Goal: Information Seeking & Learning: Find specific fact

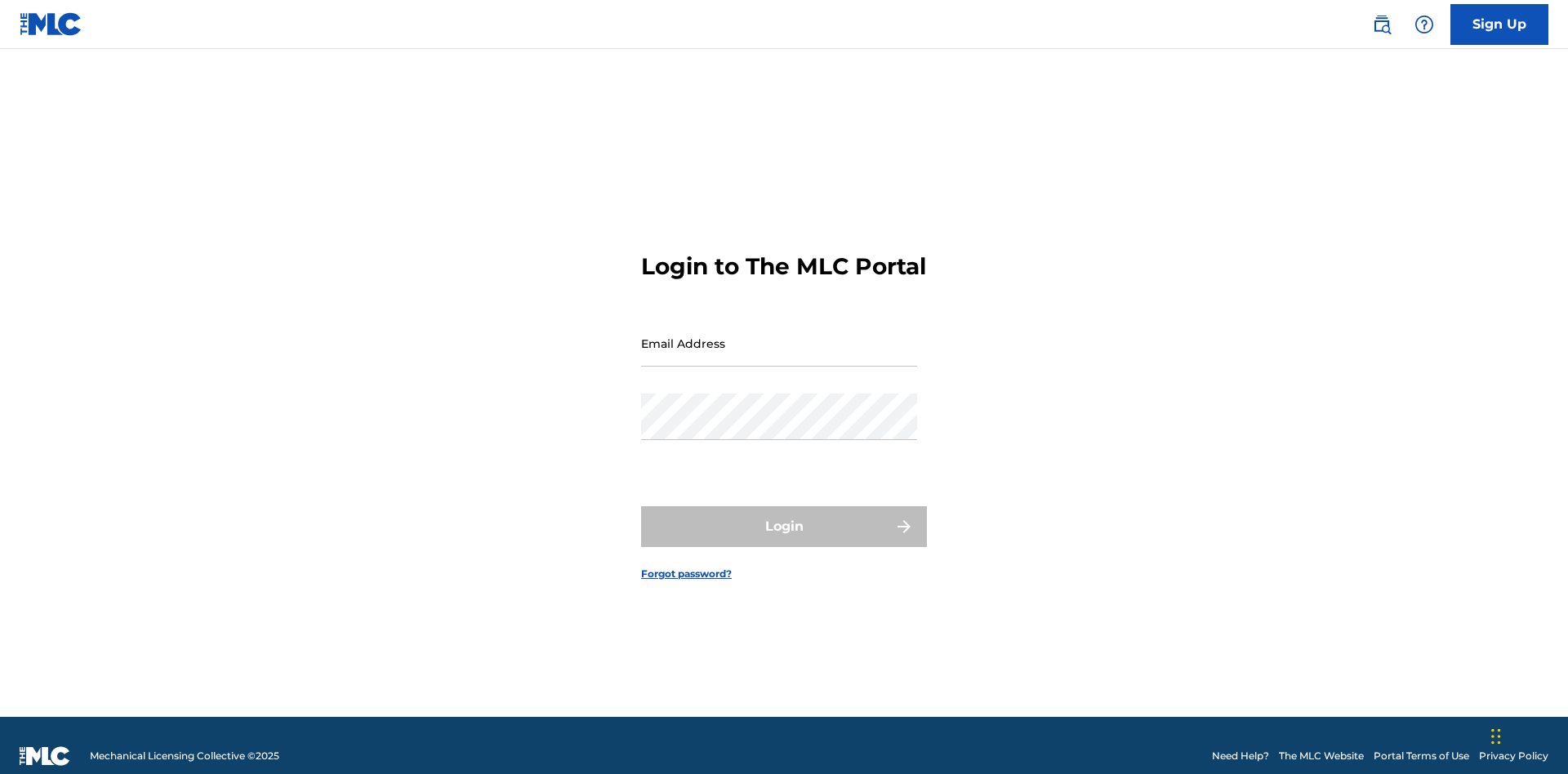
scroll to position [21, 0]
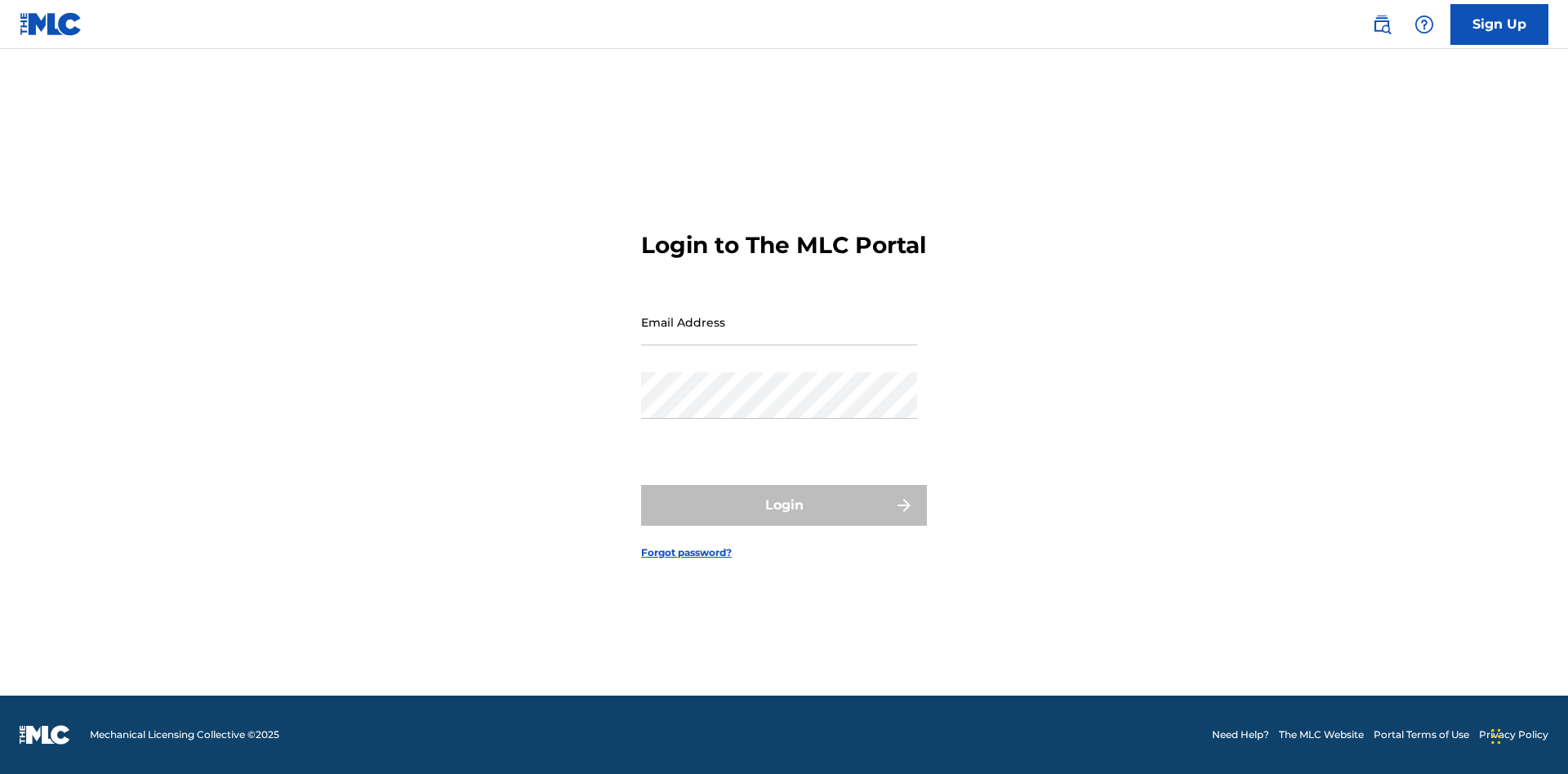
click at [779, 336] on input "Email Address" at bounding box center [779, 322] width 276 height 47
type input "Helena.Songwriter@gmail.com"
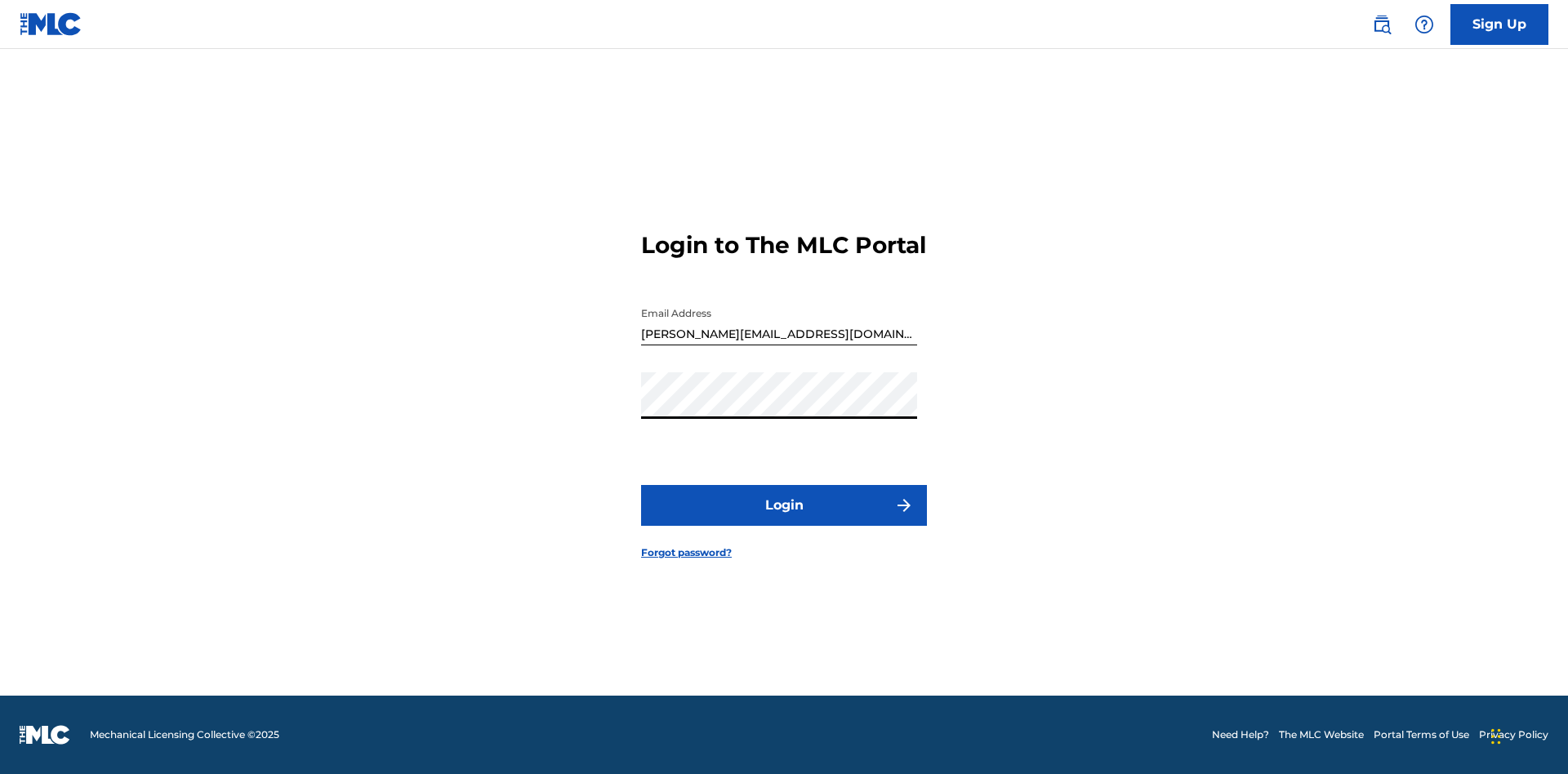
click at [784, 519] on button "Login" at bounding box center [784, 506] width 286 height 40
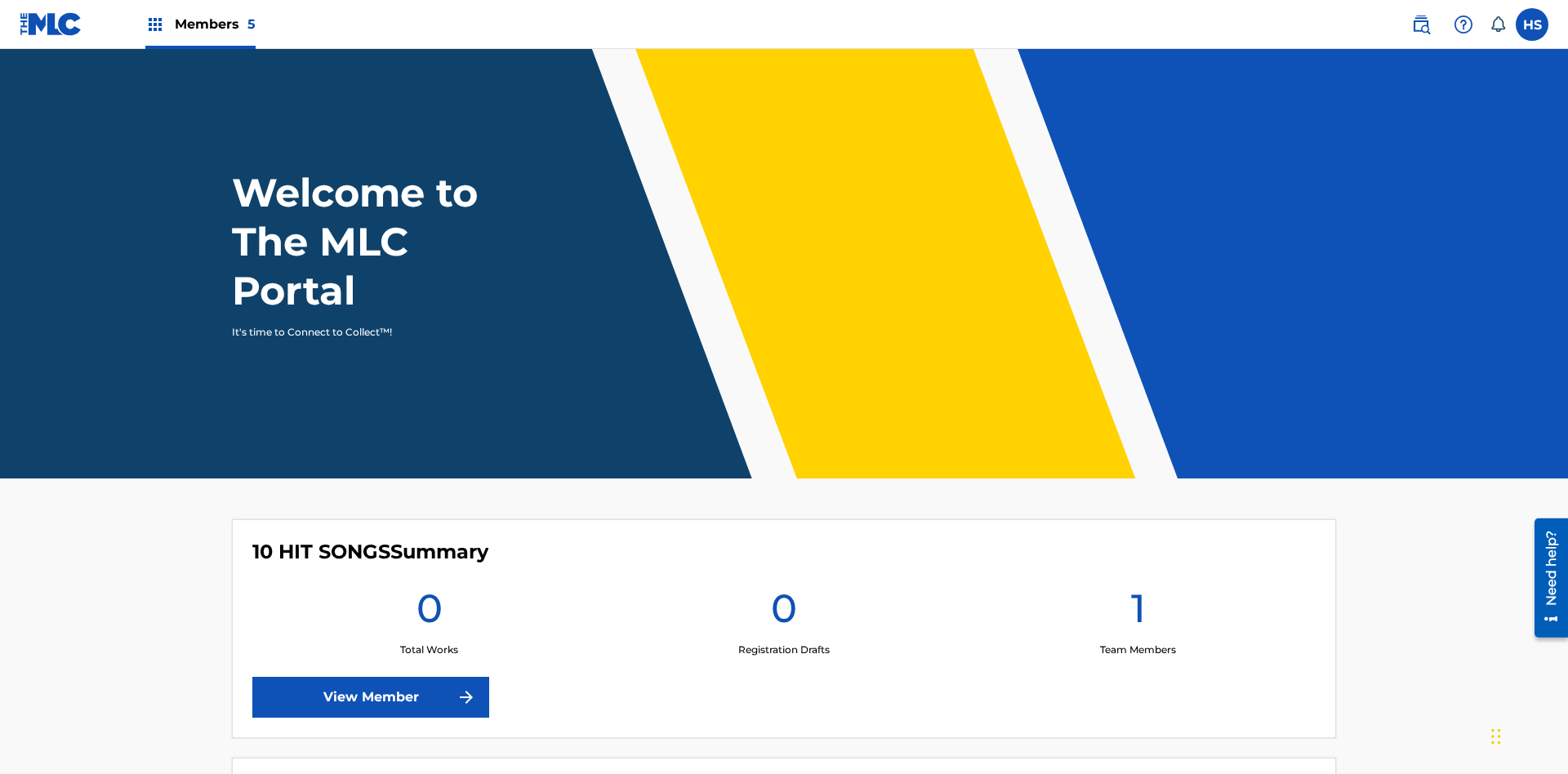
scroll to position [70, 0]
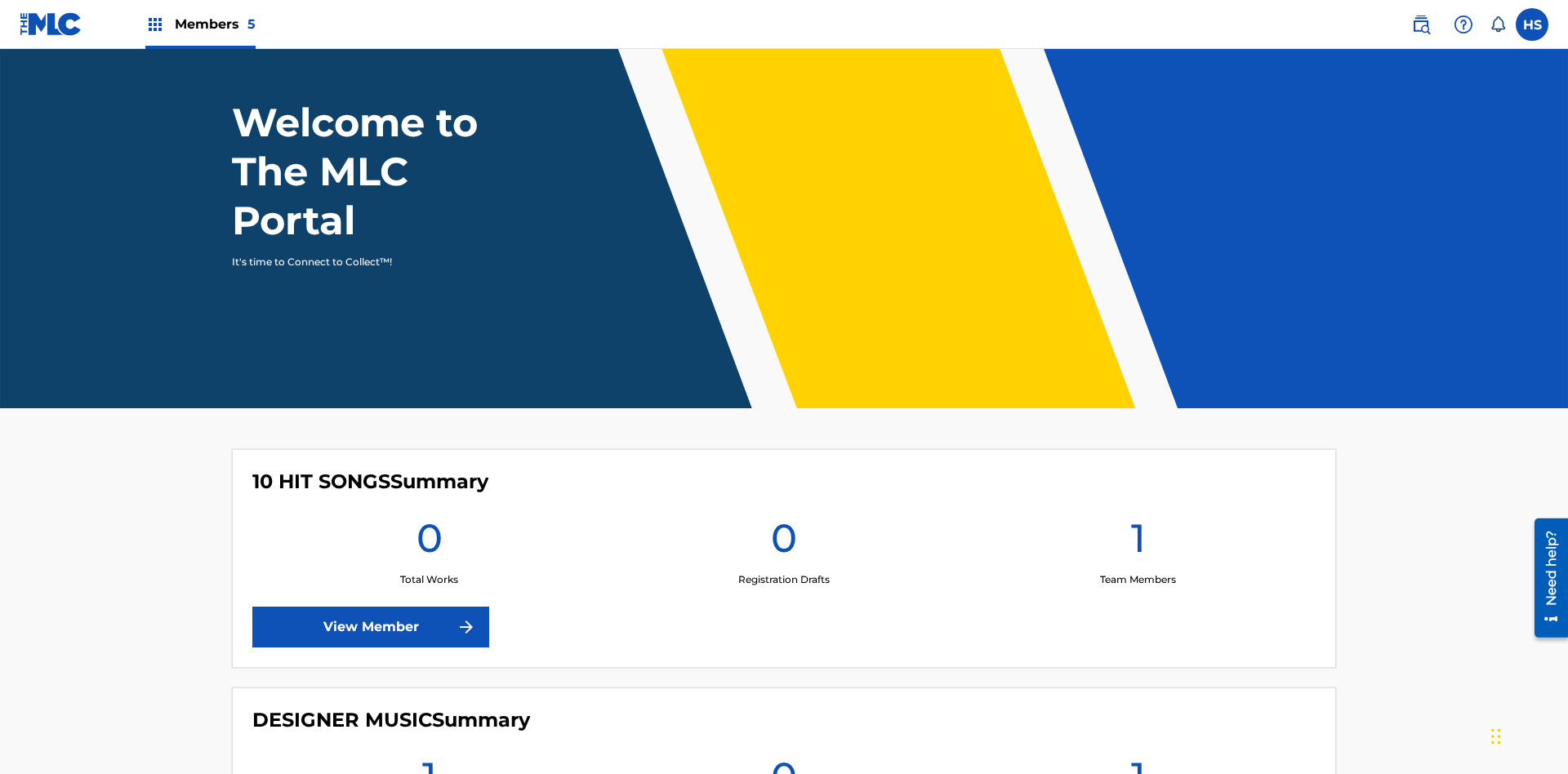
click at [200, 24] on span "Members 5" at bounding box center [215, 24] width 81 height 18
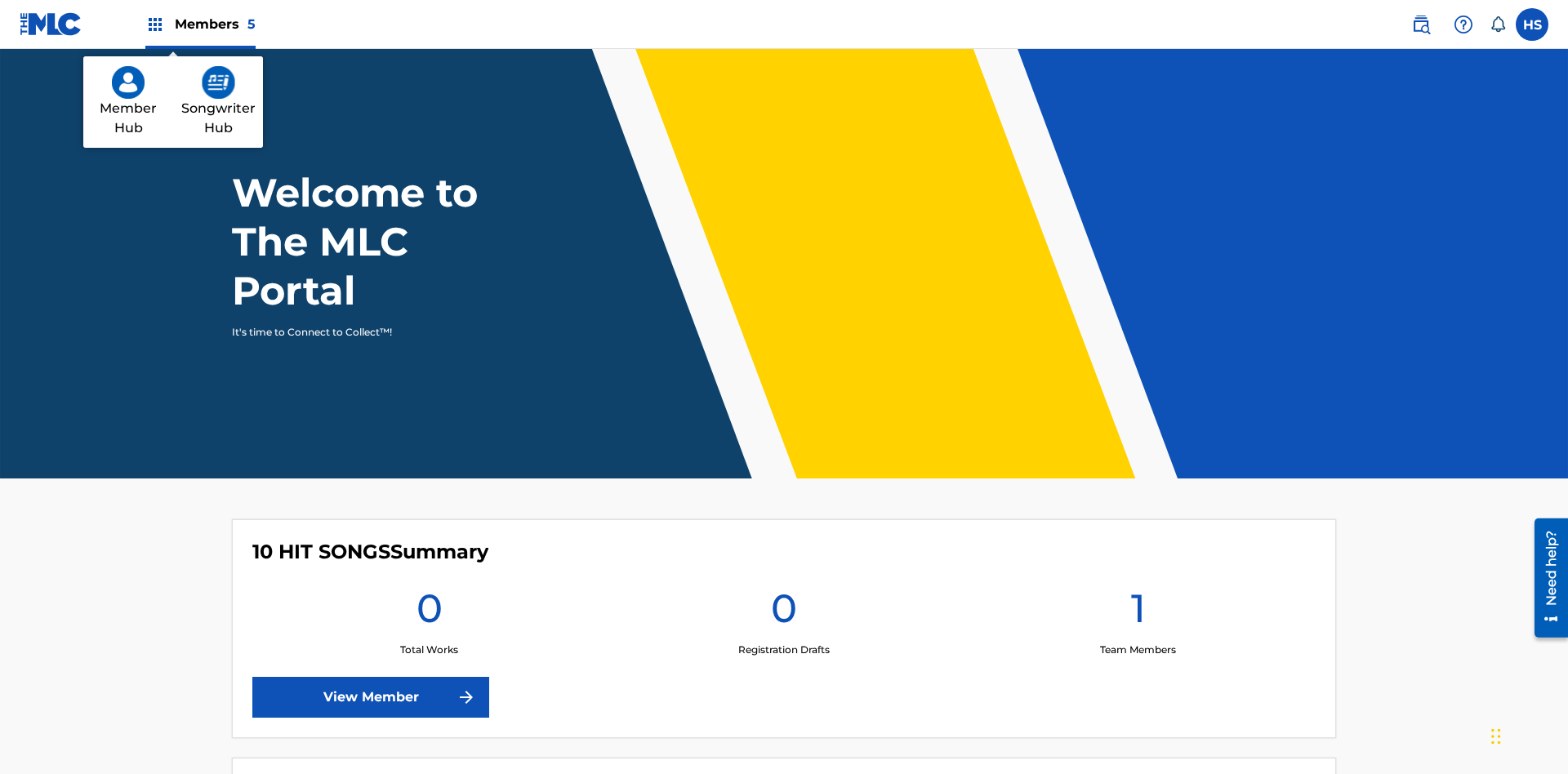
click at [218, 83] on img at bounding box center [218, 83] width 33 height 33
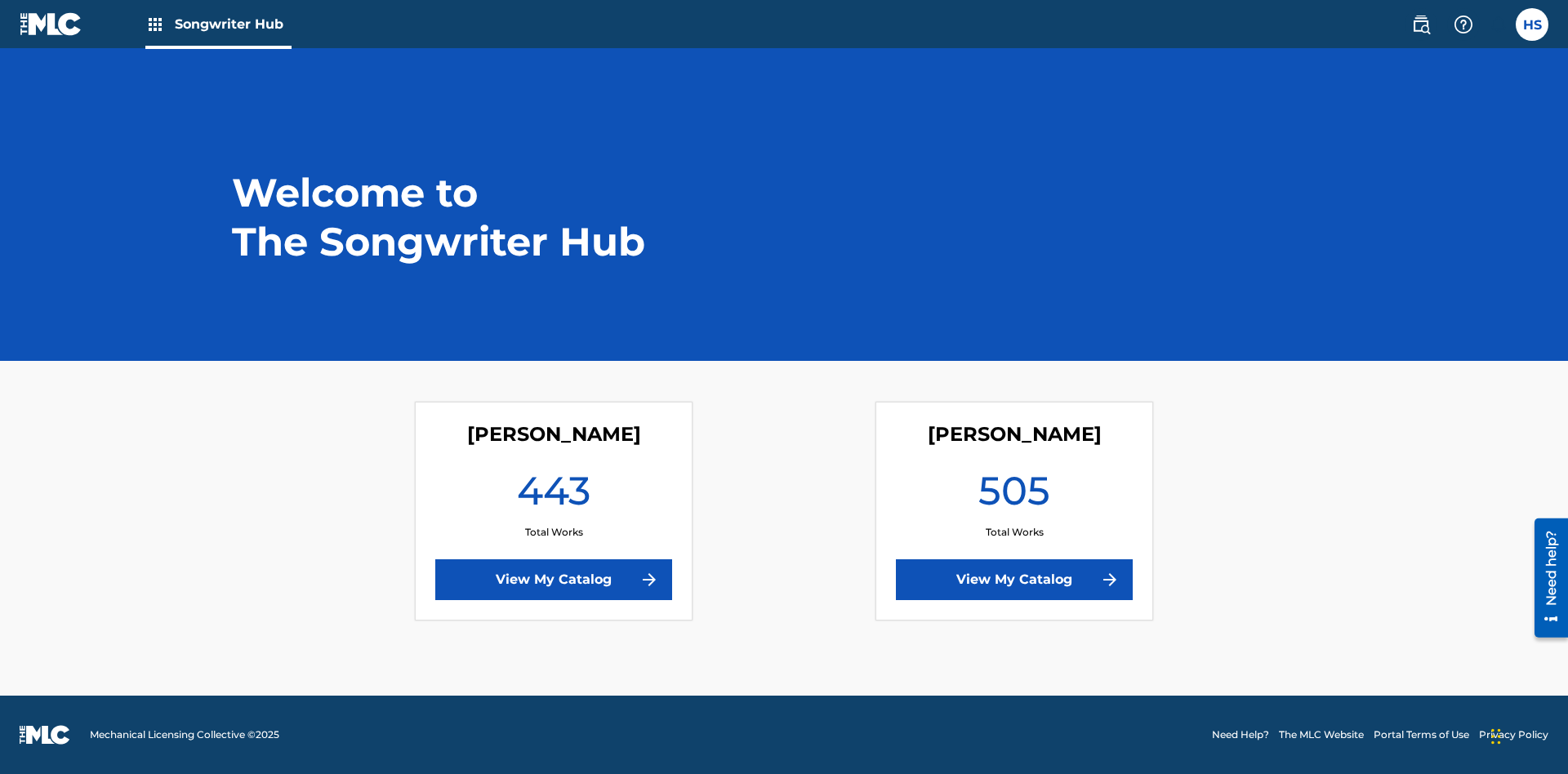
click at [554, 580] on link "View My Catalog" at bounding box center [554, 579] width 237 height 40
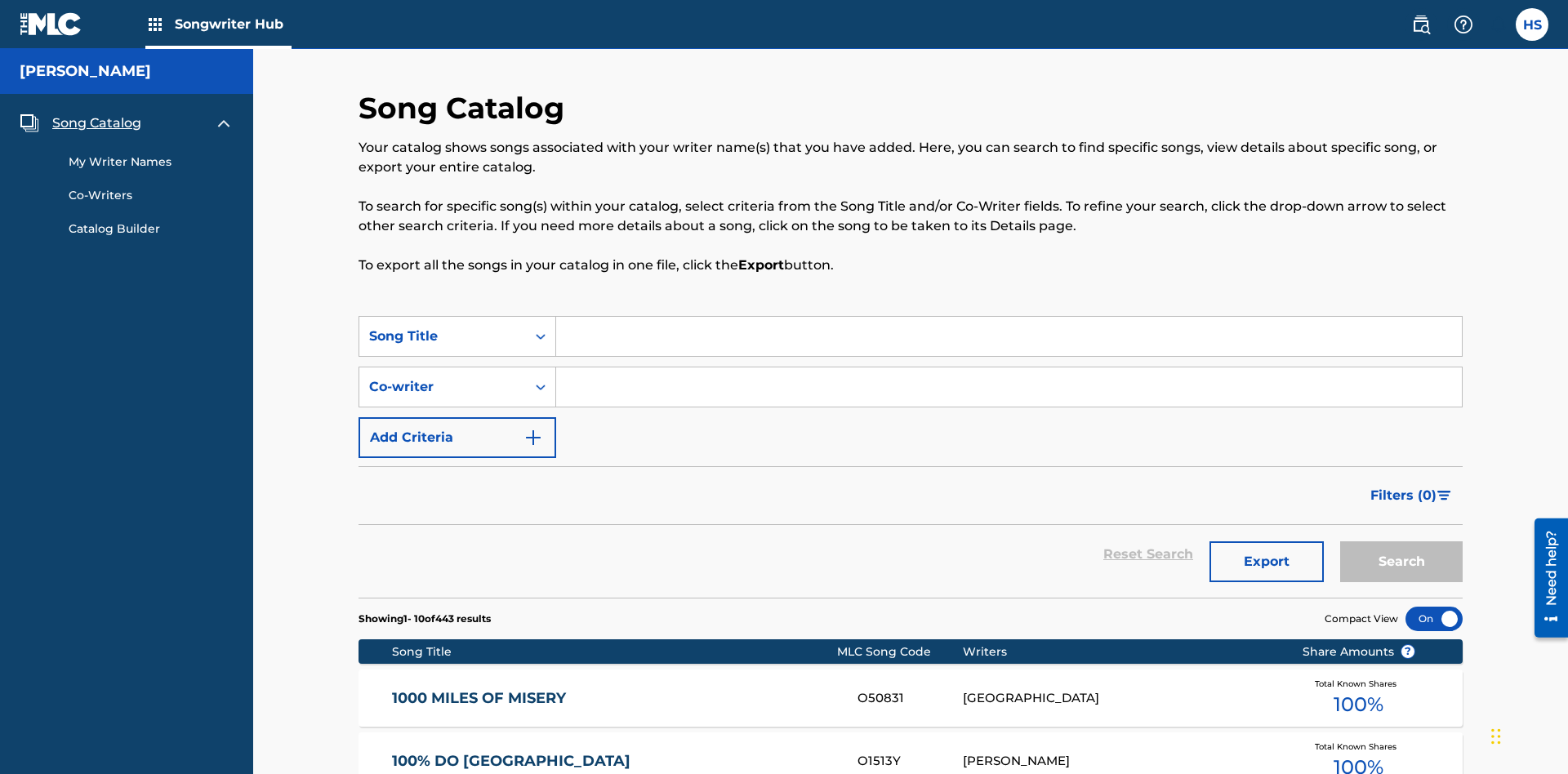
click at [97, 113] on span "Song Catalog" at bounding box center [97, 122] width 89 height 19
click at [442, 326] on div "Song Title" at bounding box center [442, 336] width 147 height 19
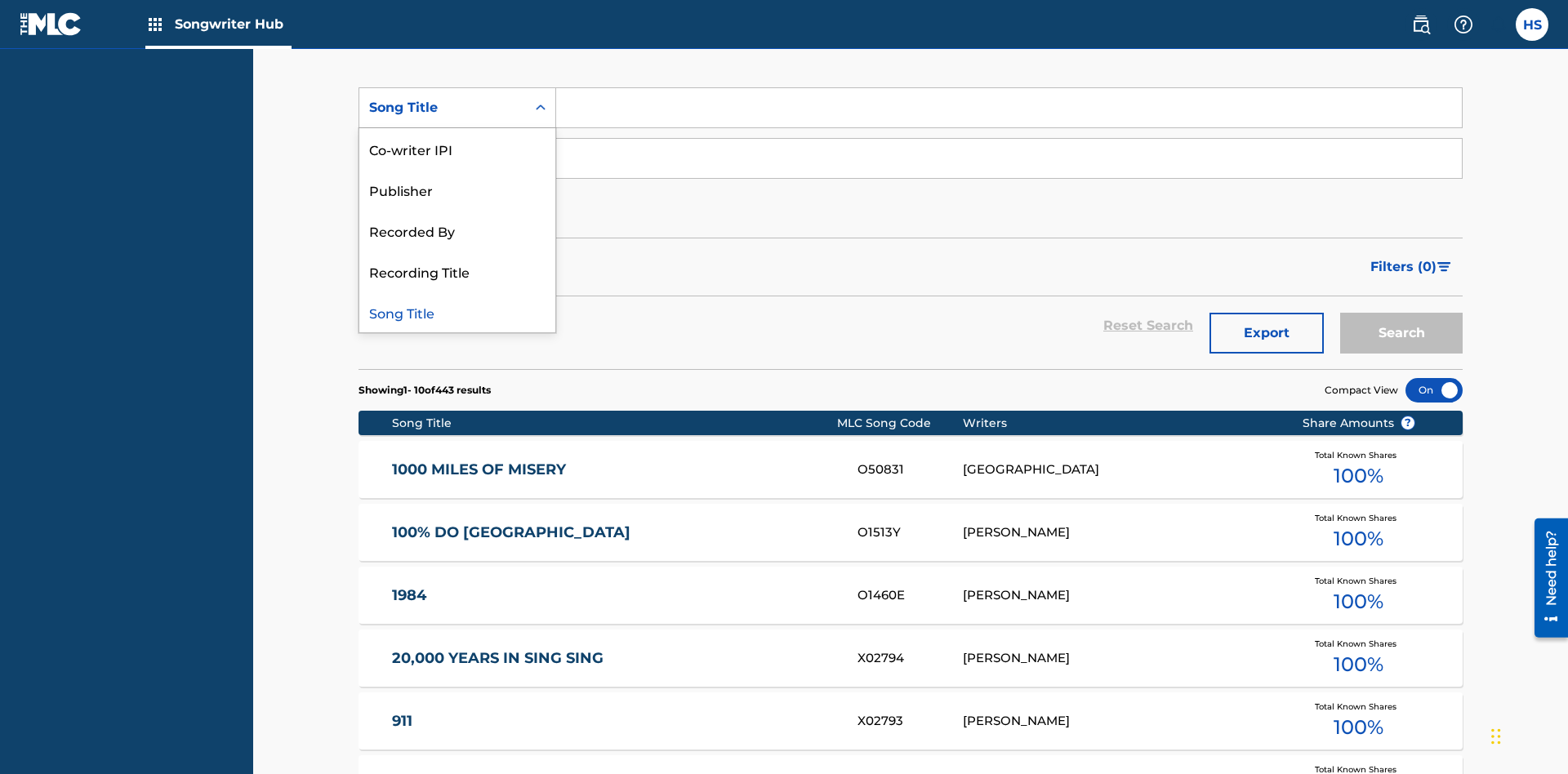
click at [457, 312] on div "Song Title" at bounding box center [457, 312] width 196 height 40
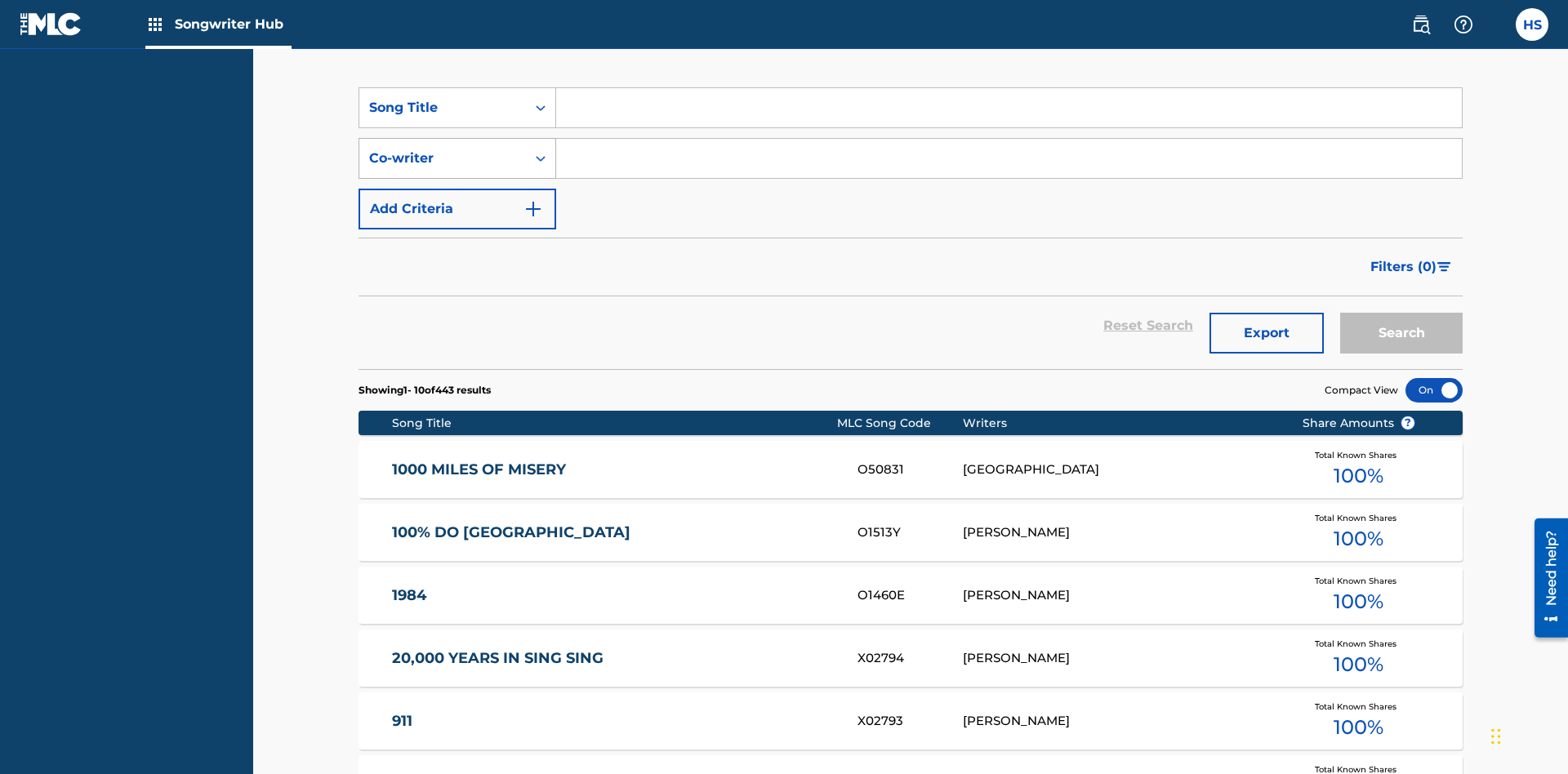
click at [442, 149] on div "Co-writer" at bounding box center [442, 158] width 147 height 19
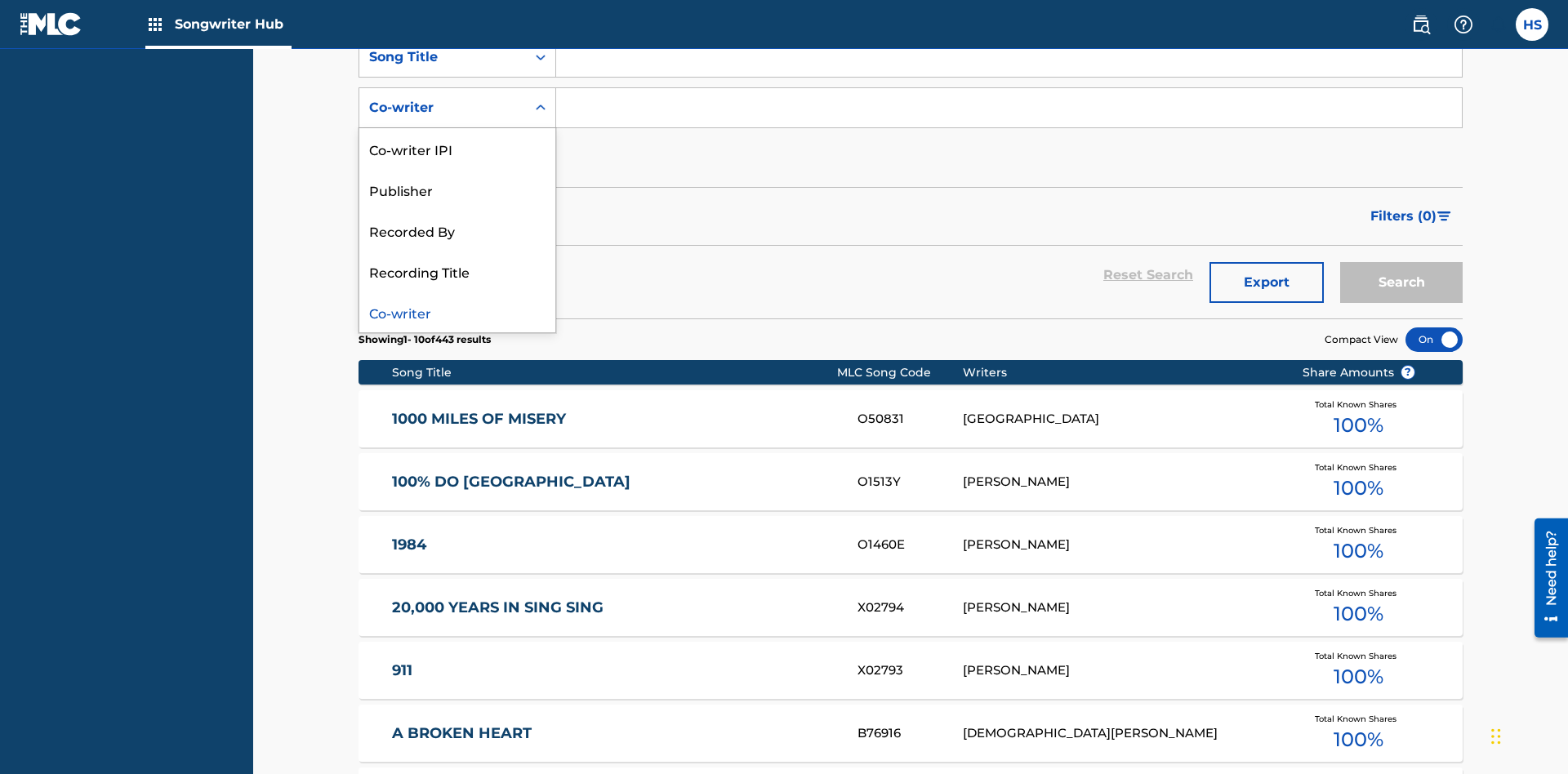
click at [457, 312] on div "Co-writer" at bounding box center [457, 312] width 196 height 40
click at [457, 138] on button "Add Criteria" at bounding box center [457, 158] width 198 height 40
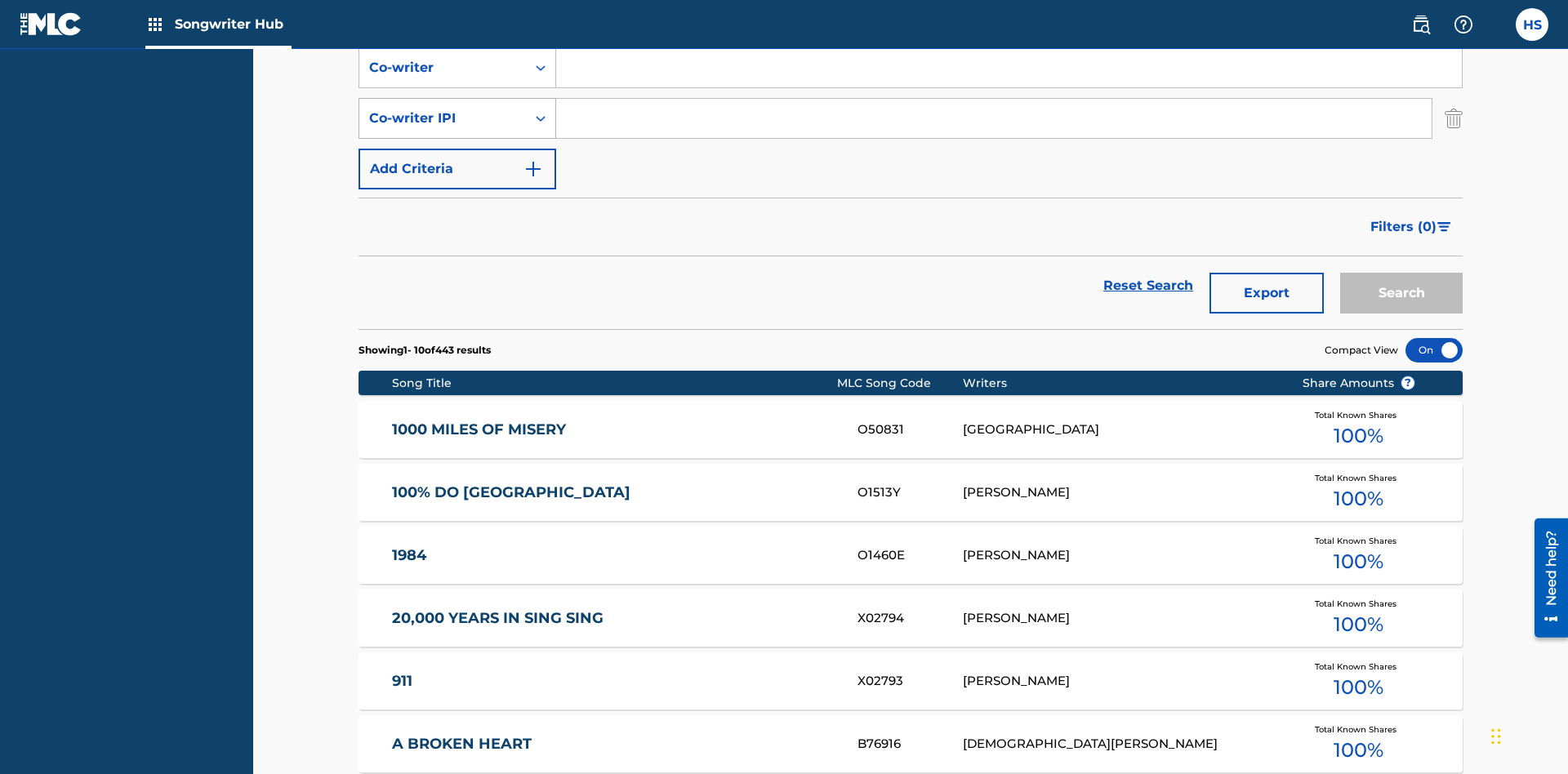
click at [442, 108] on div "Co-writer IPI" at bounding box center [442, 118] width 147 height 19
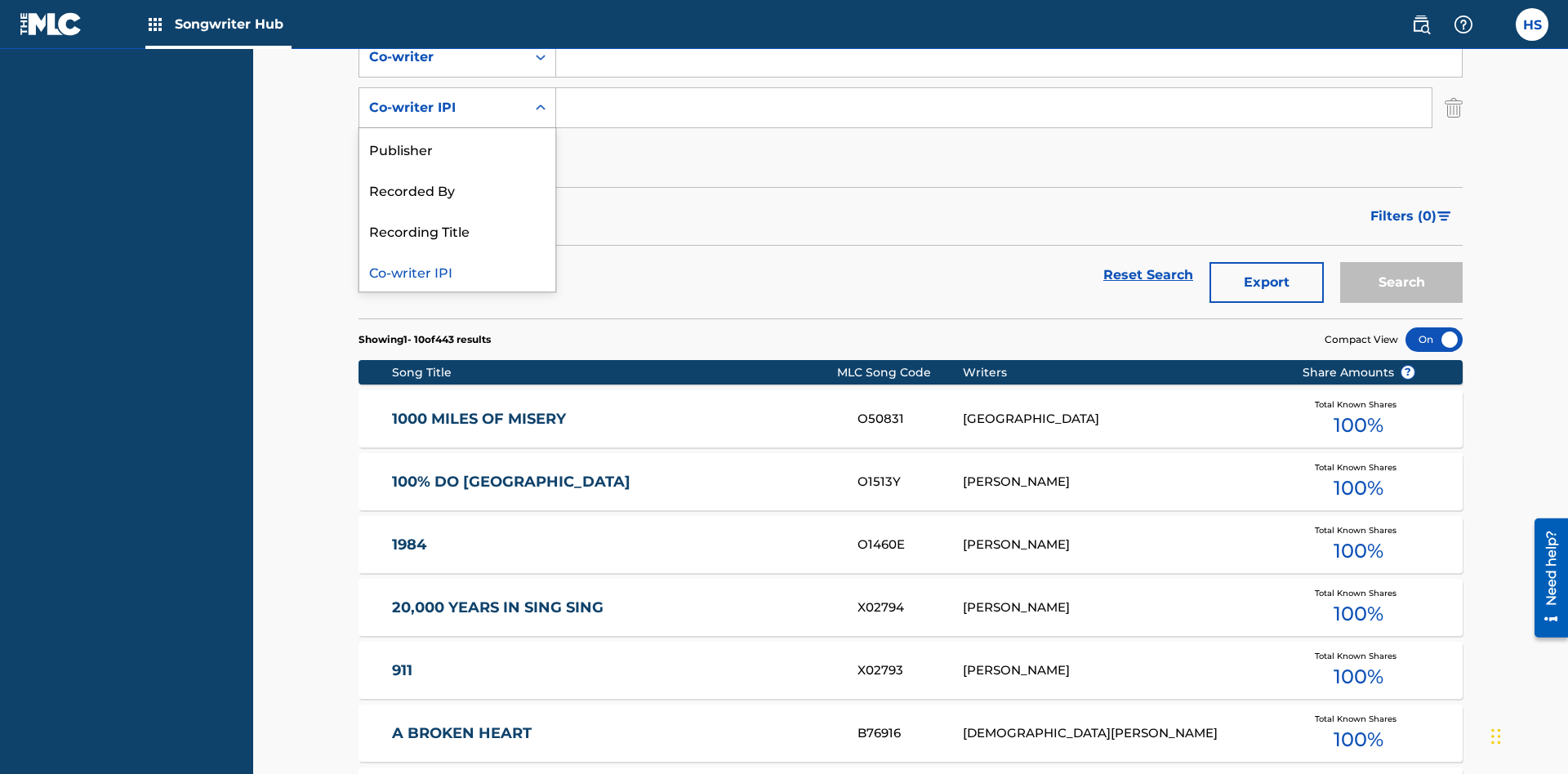
click at [457, 271] on div "Co-writer IPI" at bounding box center [457, 271] width 196 height 40
click at [457, 138] on button "Add Criteria" at bounding box center [457, 158] width 198 height 40
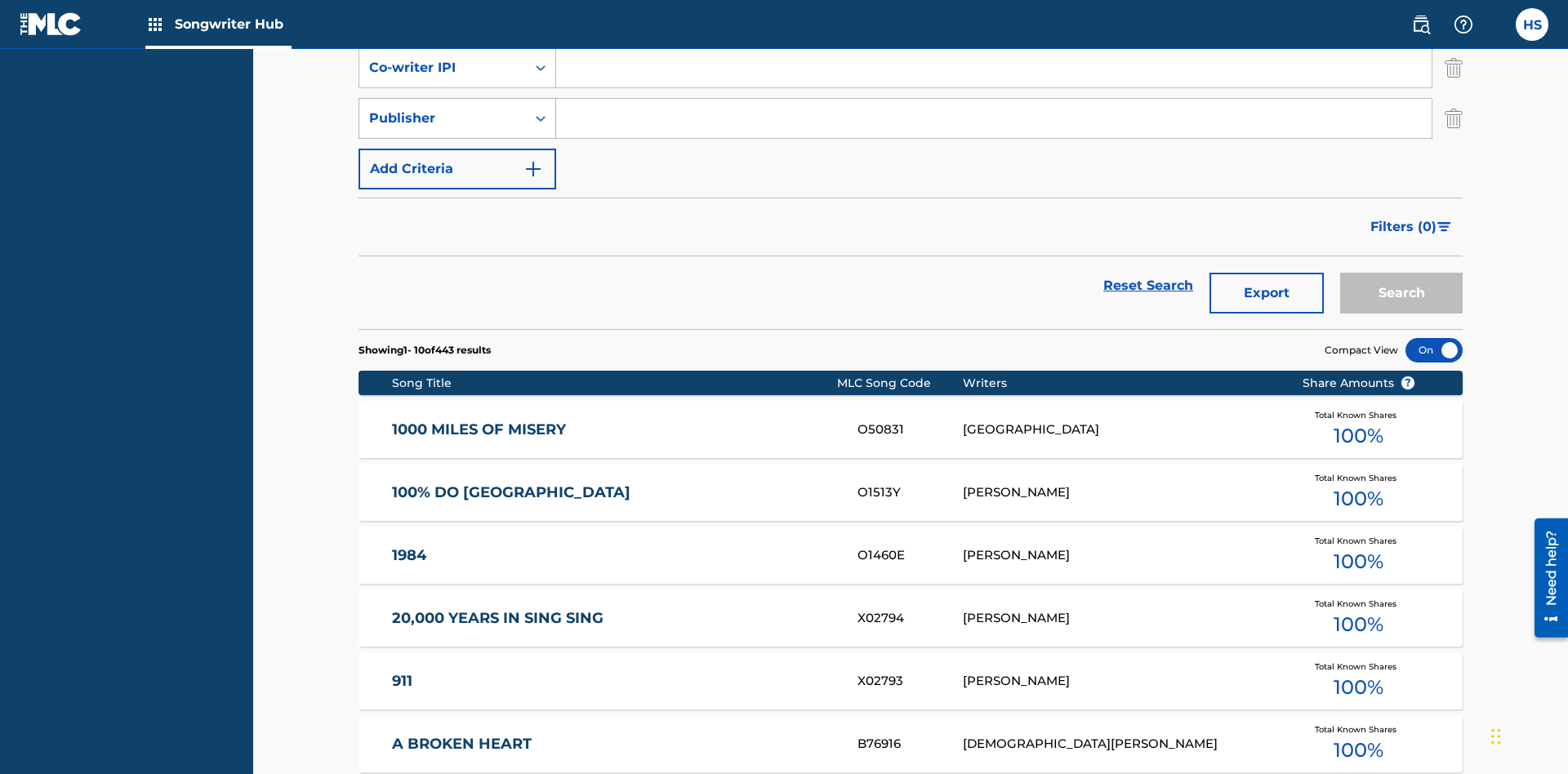
click at [442, 108] on div "Publisher" at bounding box center [442, 118] width 147 height 19
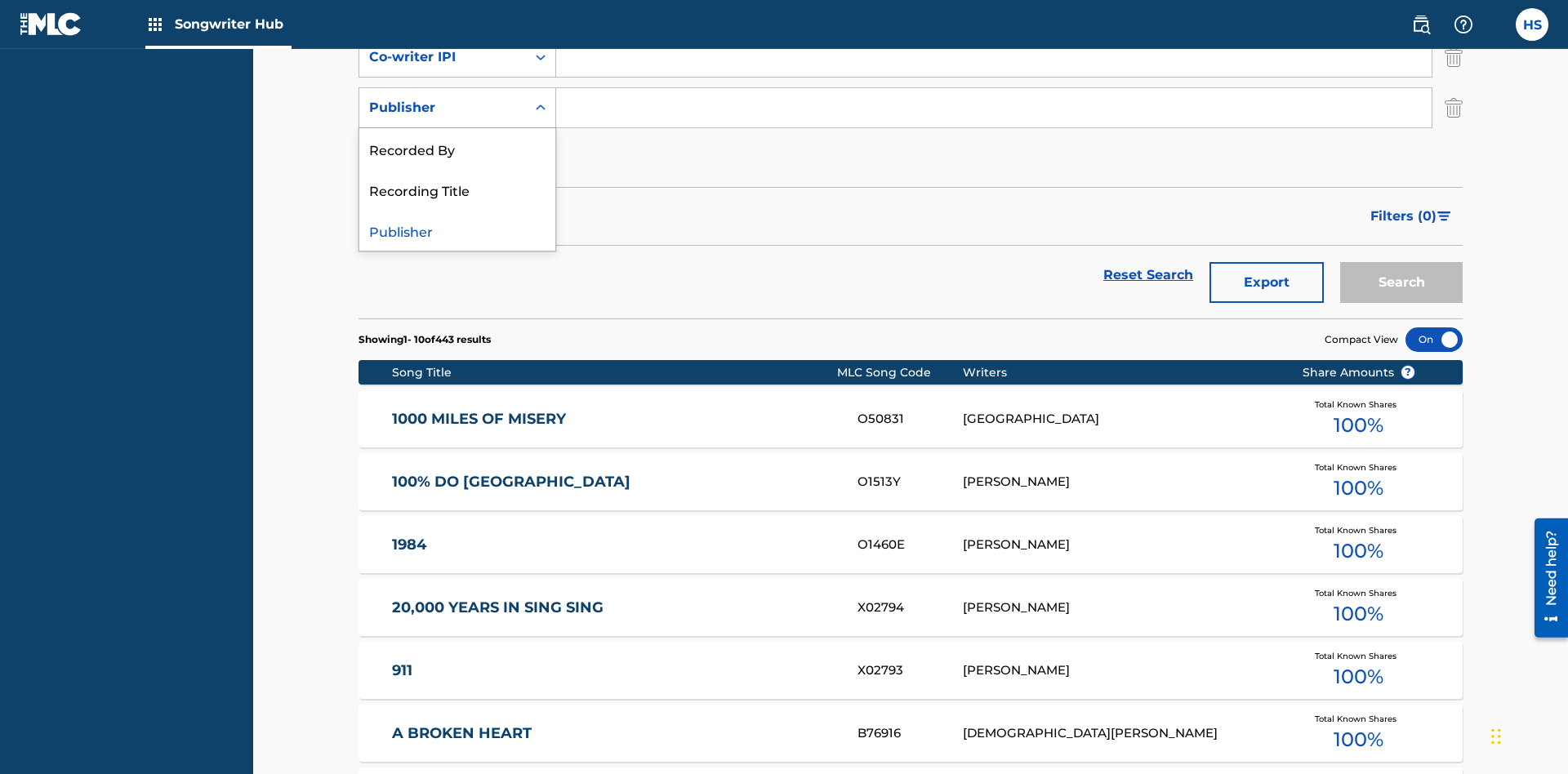
click at [457, 149] on div "Recorded By" at bounding box center [457, 148] width 196 height 40
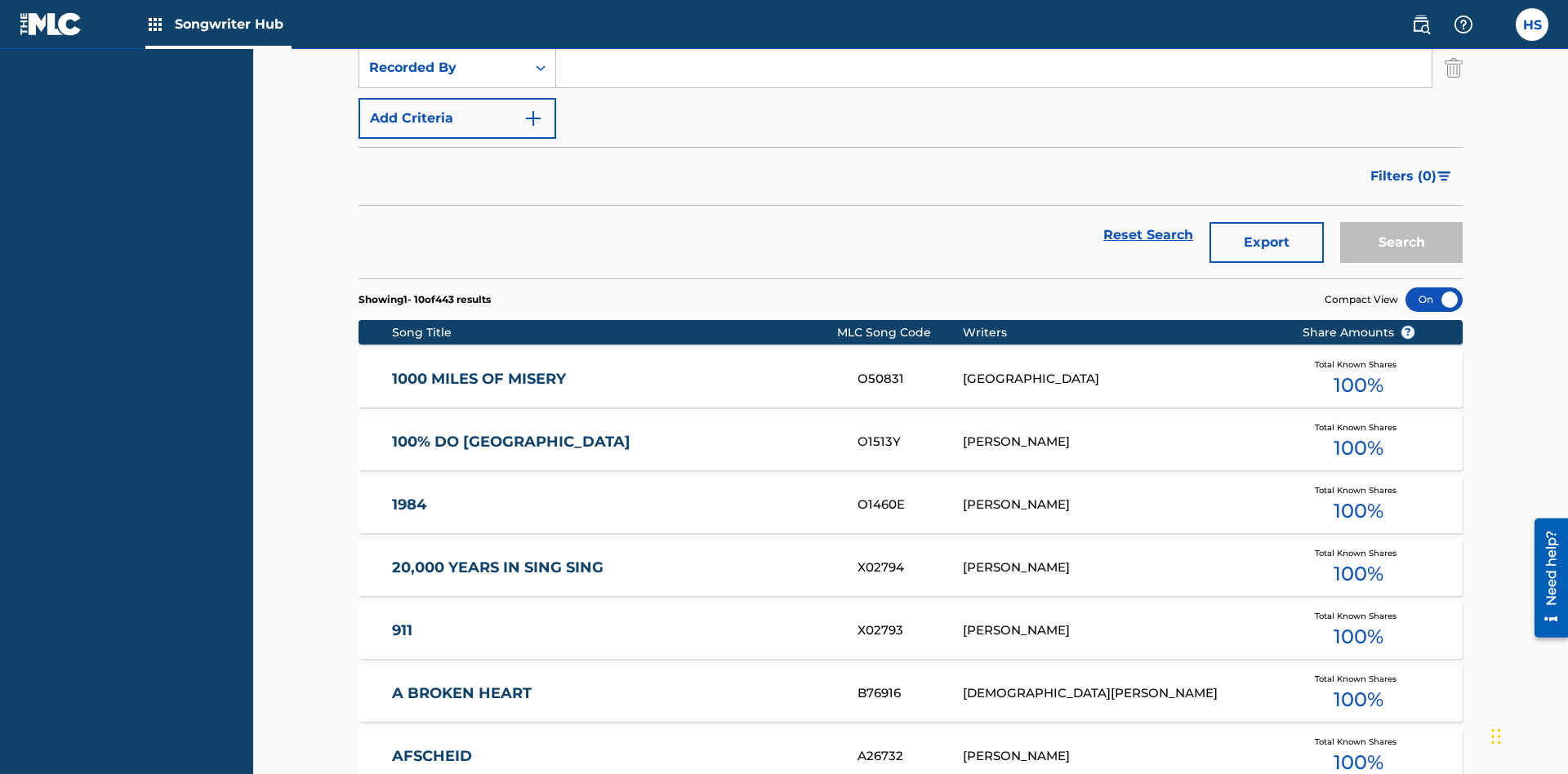
click at [457, 119] on button "Add Criteria" at bounding box center [457, 119] width 198 height 40
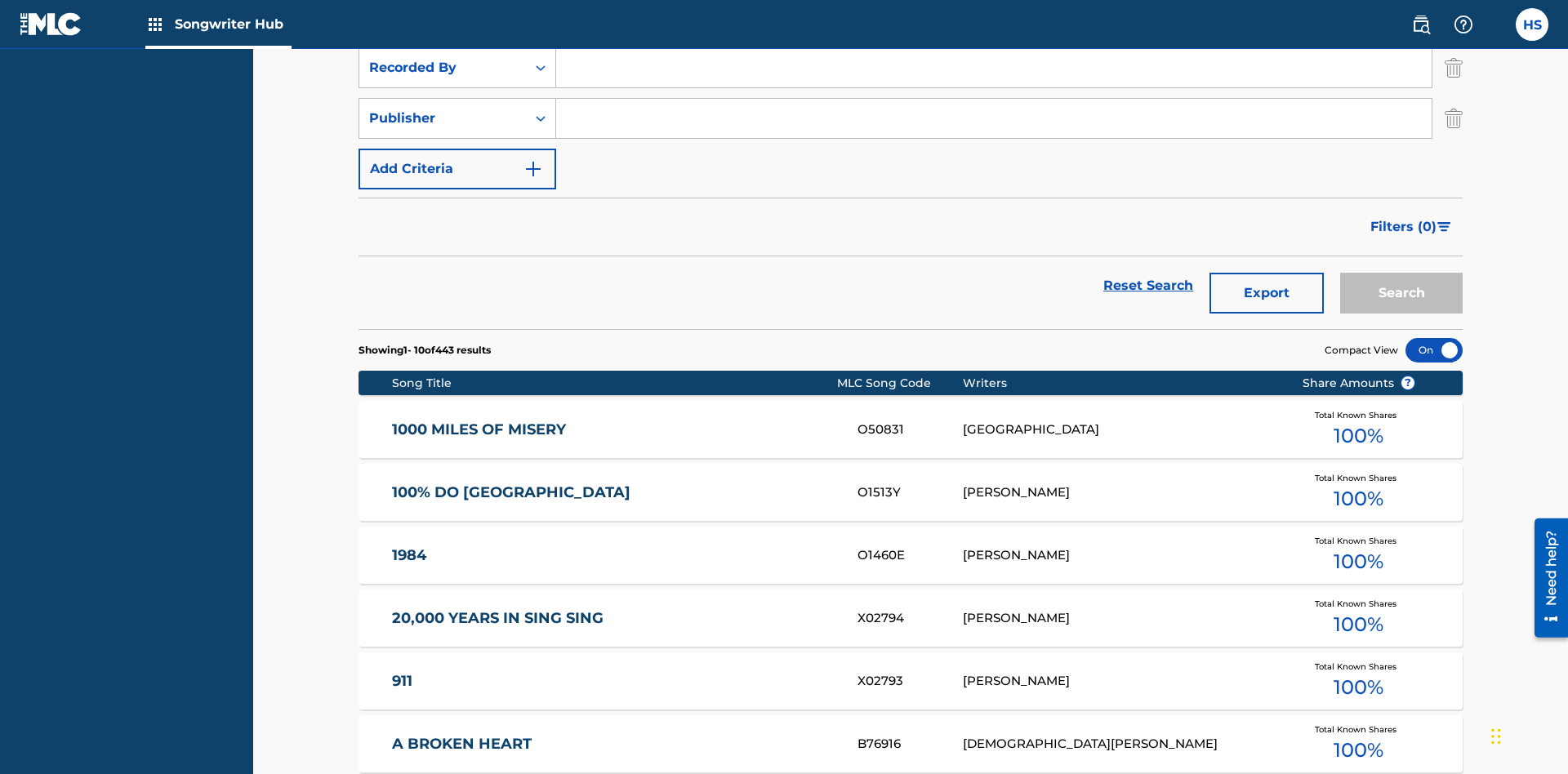
scroll to position [431, 0]
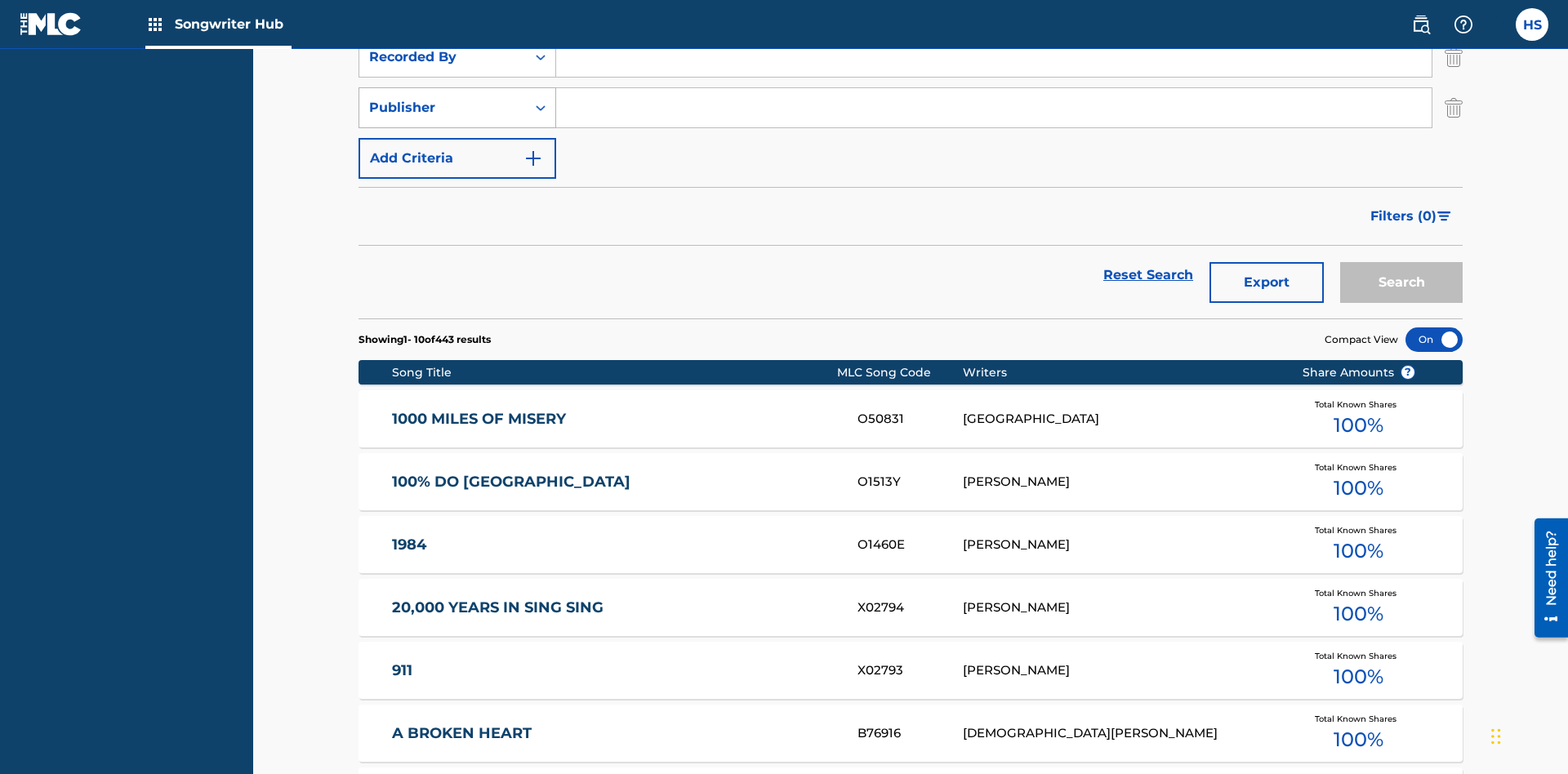
click at [442, 108] on div "Publisher" at bounding box center [442, 108] width 147 height 19
click at [457, 189] on div "Publisher" at bounding box center [457, 189] width 196 height 40
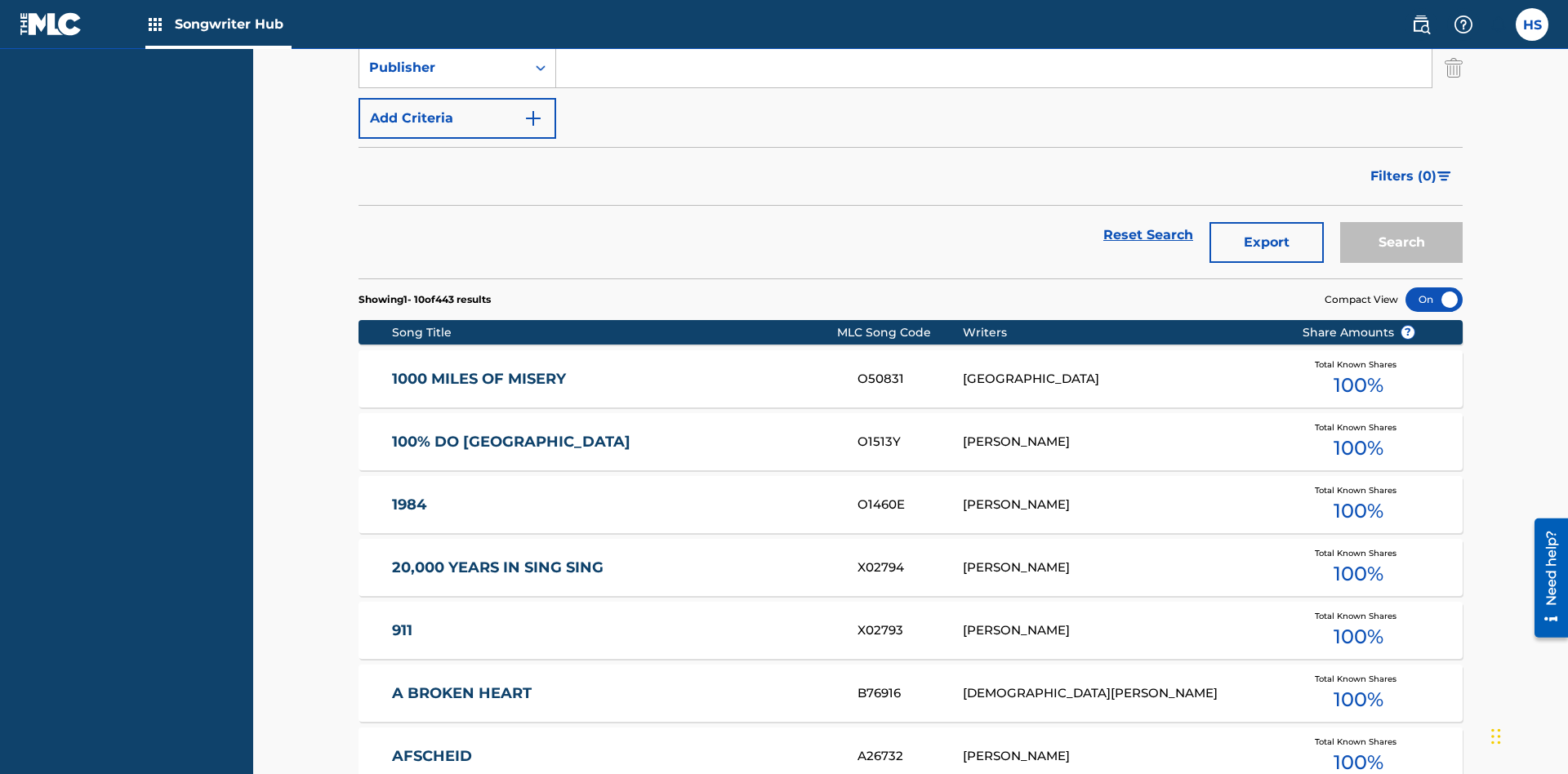
click at [457, 119] on button "Add Criteria" at bounding box center [457, 119] width 198 height 40
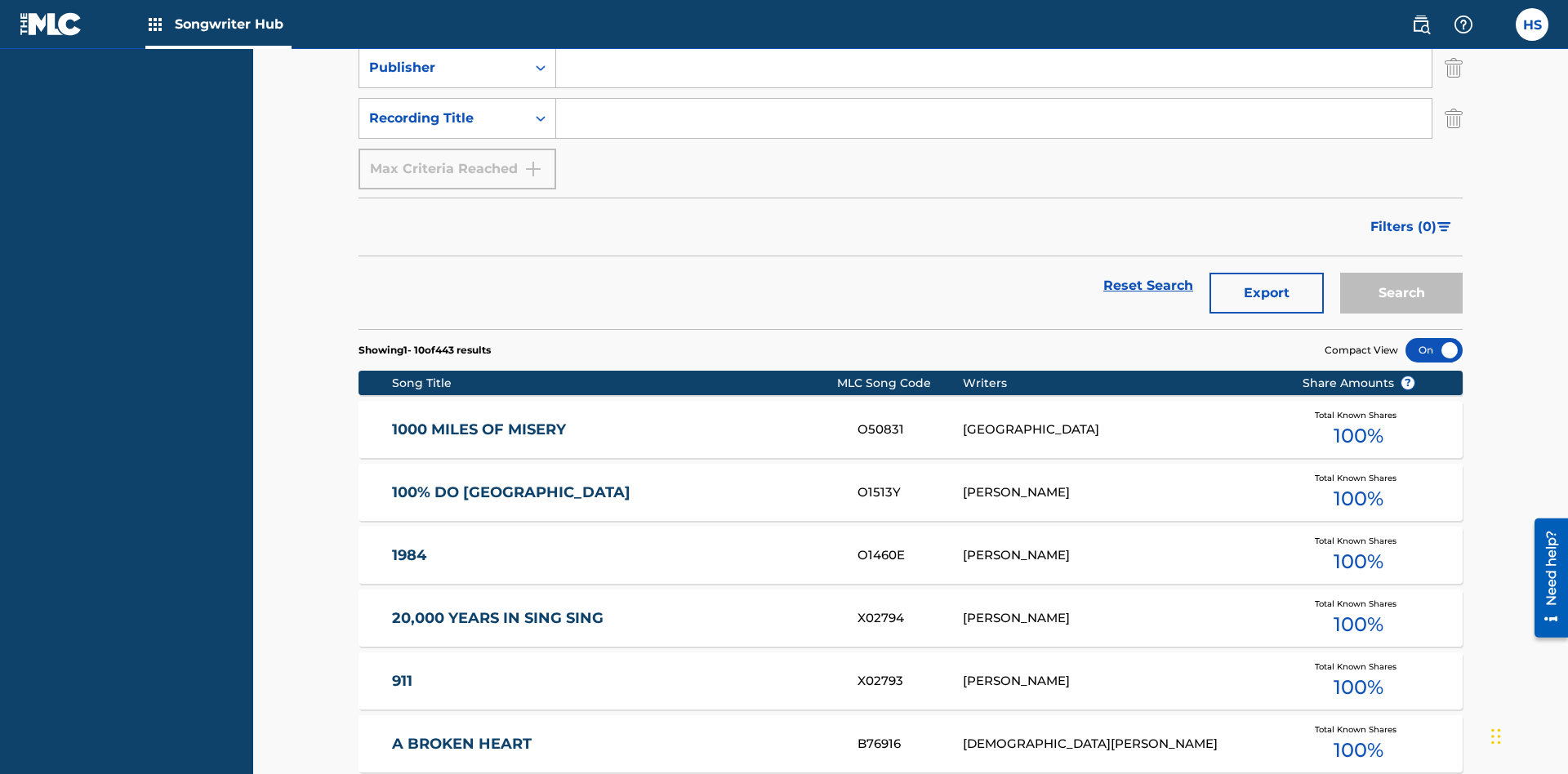
scroll to position [482, 0]
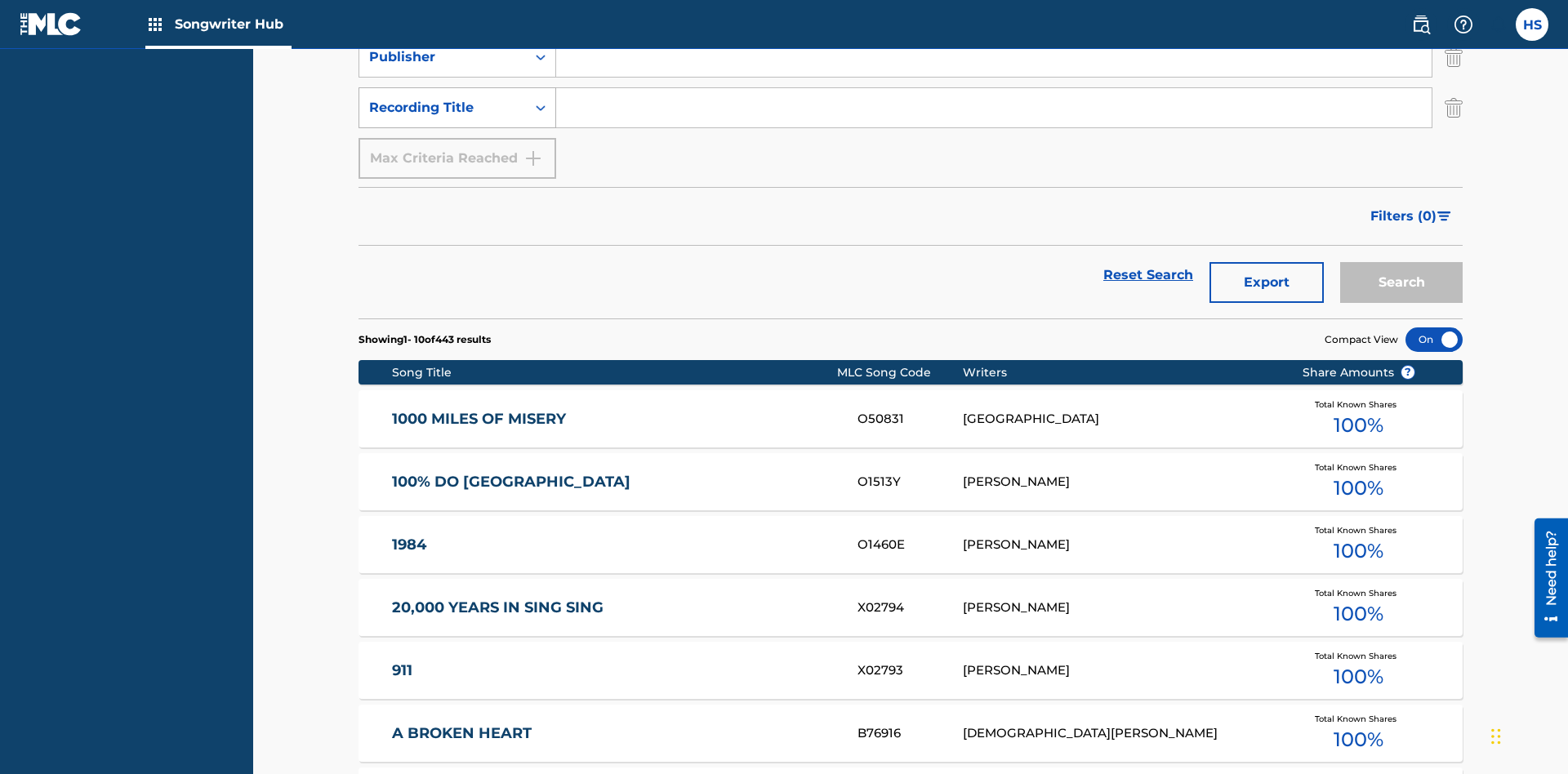
click at [442, 108] on div "Recording Title" at bounding box center [442, 108] width 147 height 19
click at [457, 149] on div "Recording Title" at bounding box center [457, 148] width 196 height 40
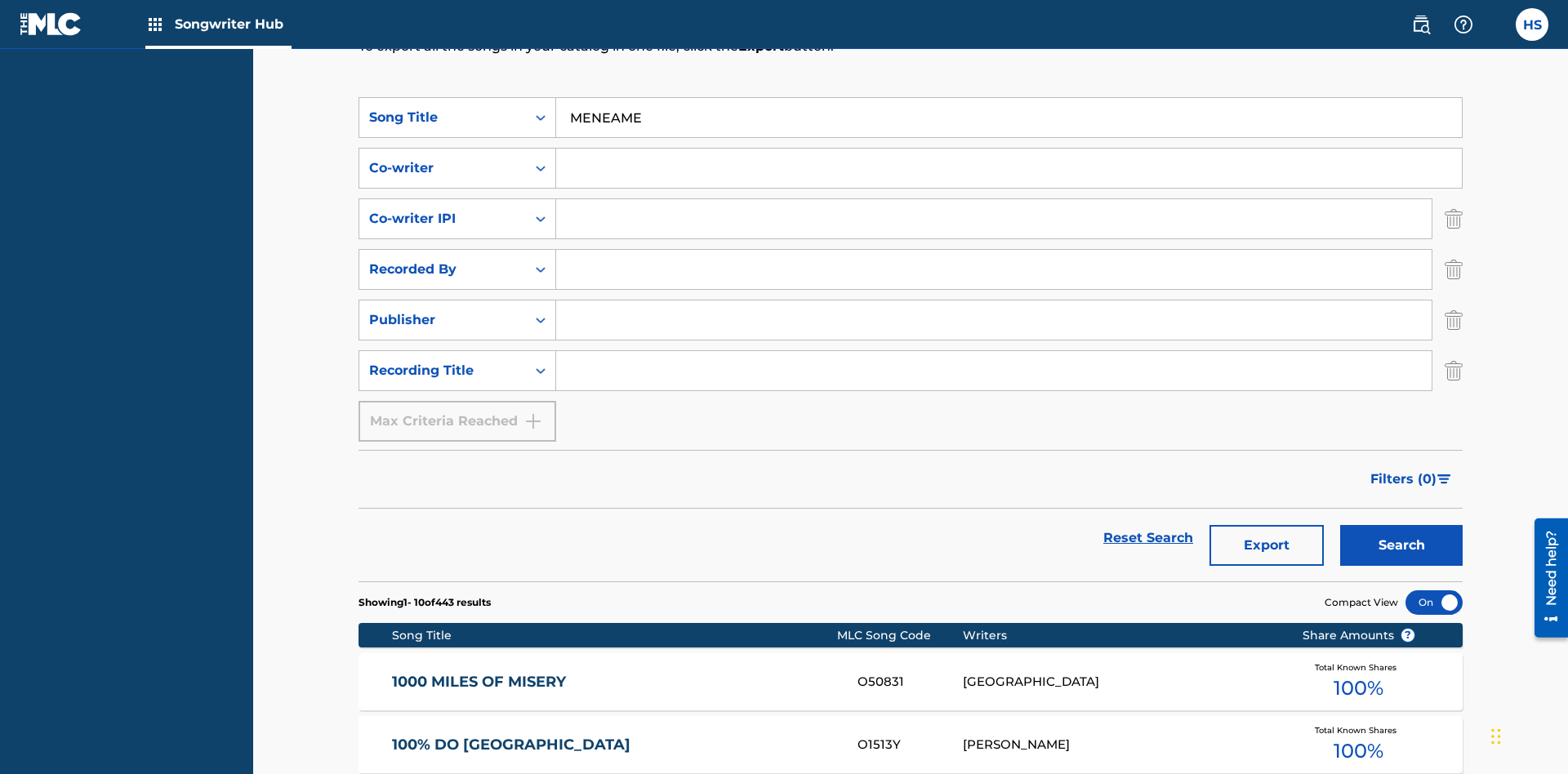
type input "MENEAME"
click at [1009, 149] on input "Search Form" at bounding box center [1009, 168] width 906 height 40
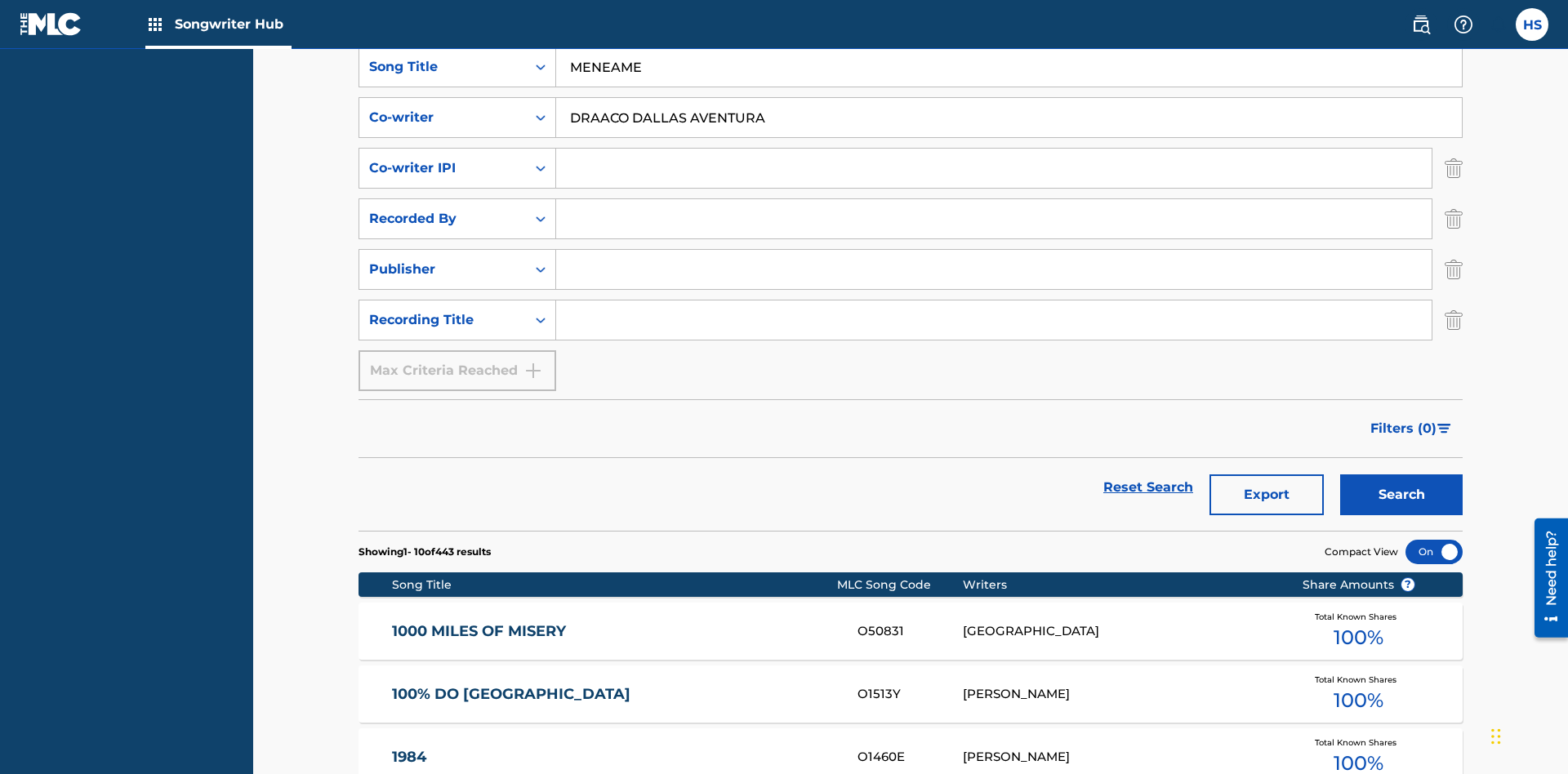
type input "DRAACO DALLAS AVENTURA"
click at [994, 149] on input "Search Form" at bounding box center [994, 168] width 876 height 40
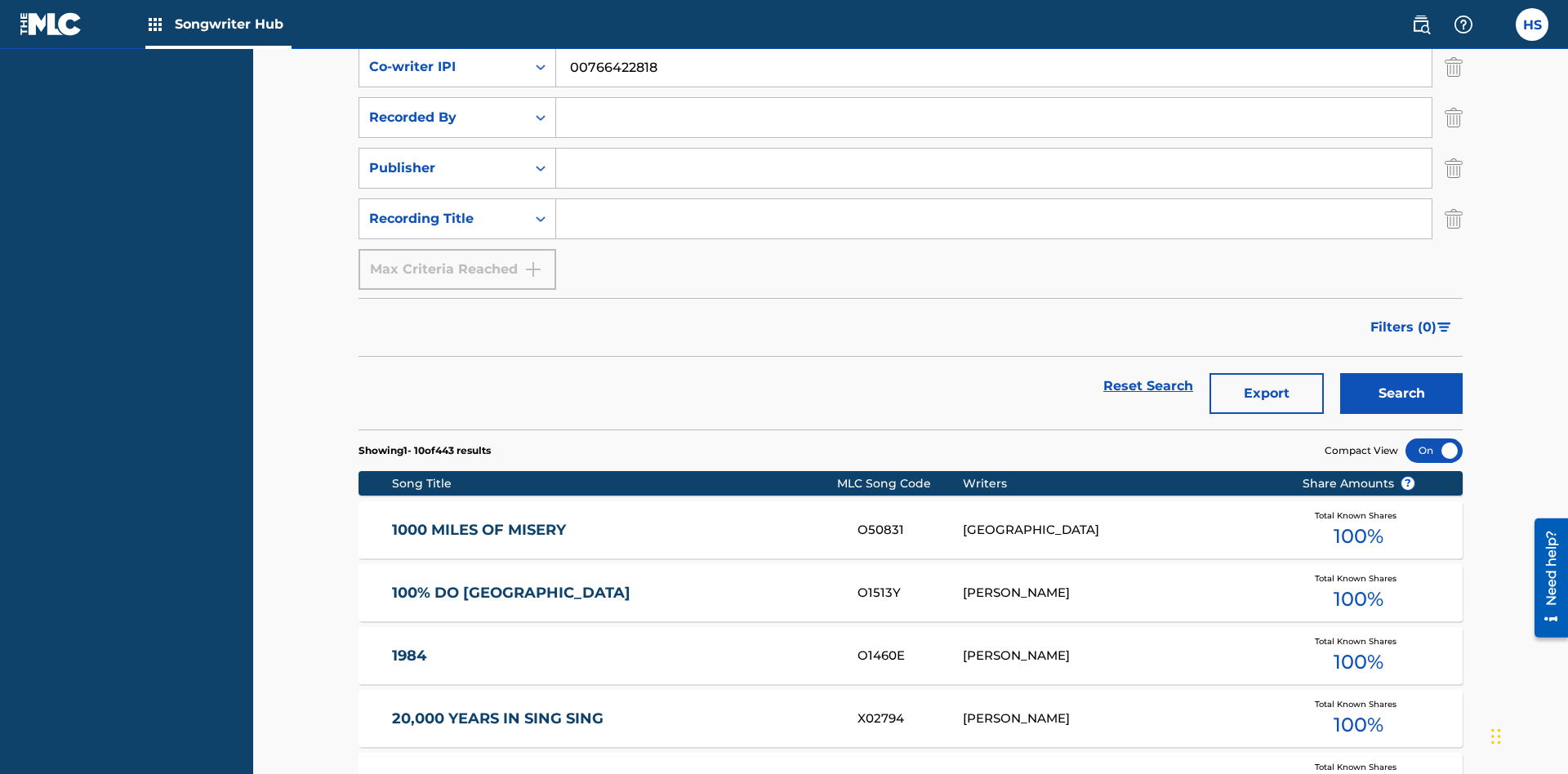
type input "00766422818"
click at [994, 118] on input "Search Form" at bounding box center [994, 118] width 876 height 40
type input "DRAACO AVENTURA"
click at [994, 149] on input "Search Form" at bounding box center [994, 168] width 876 height 40
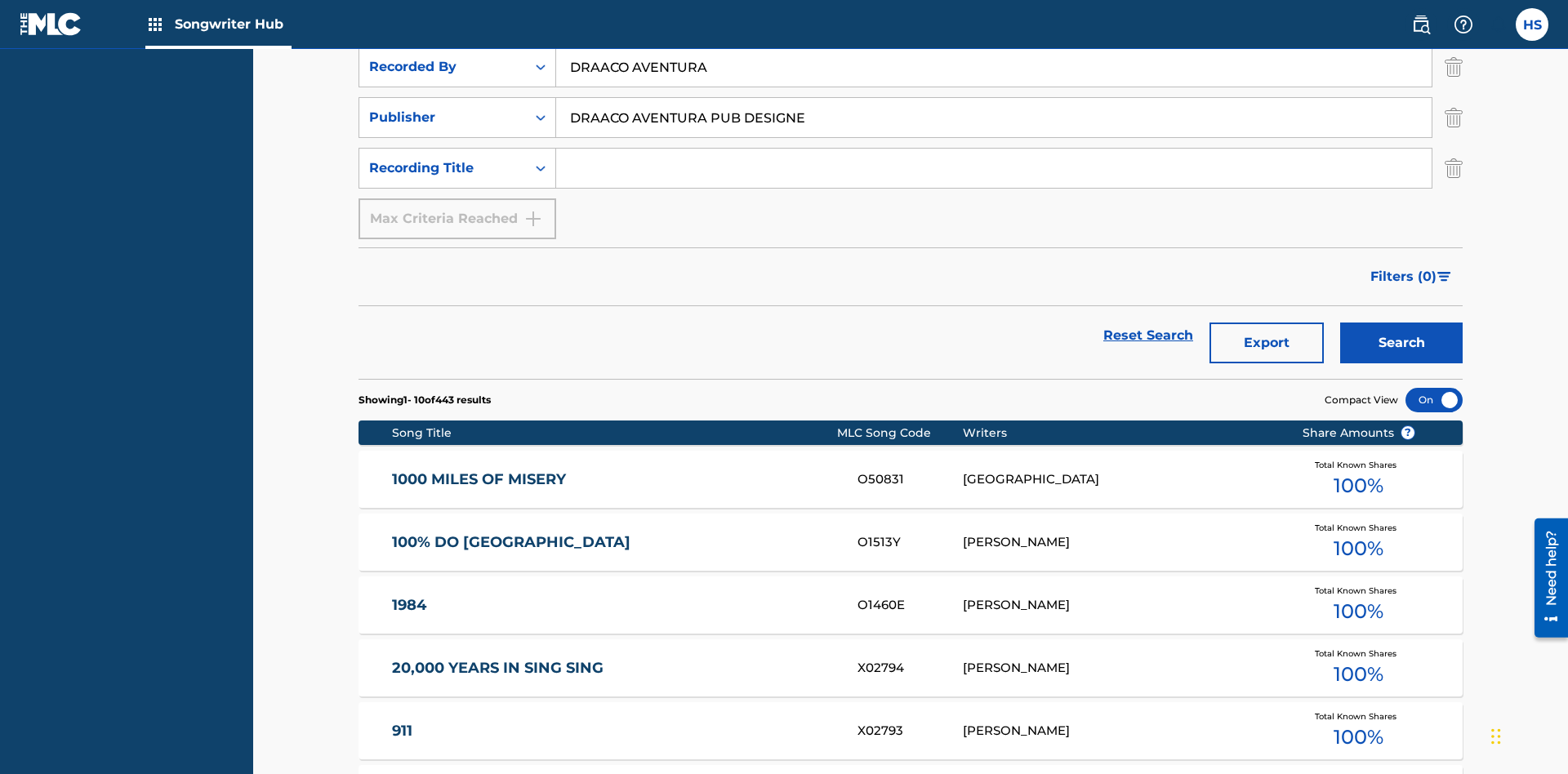
type input "DRAACO AVENTURA PUB DESIGNEE"
